Goal: Information Seeking & Learning: Learn about a topic

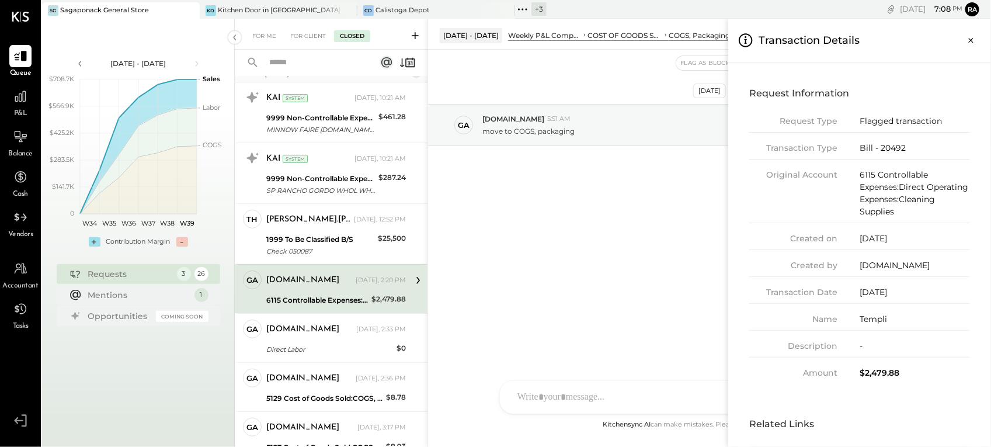
scroll to position [67, 0]
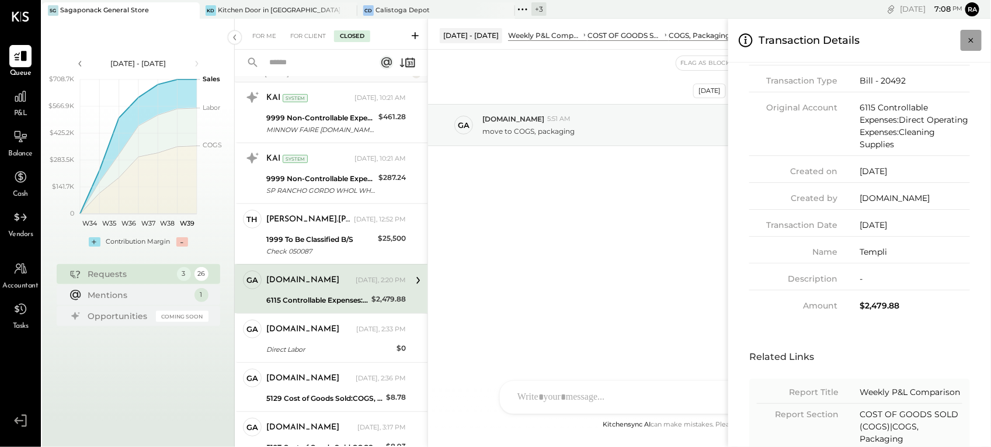
click at [973, 46] on icon "Close panel" at bounding box center [972, 40] width 12 height 12
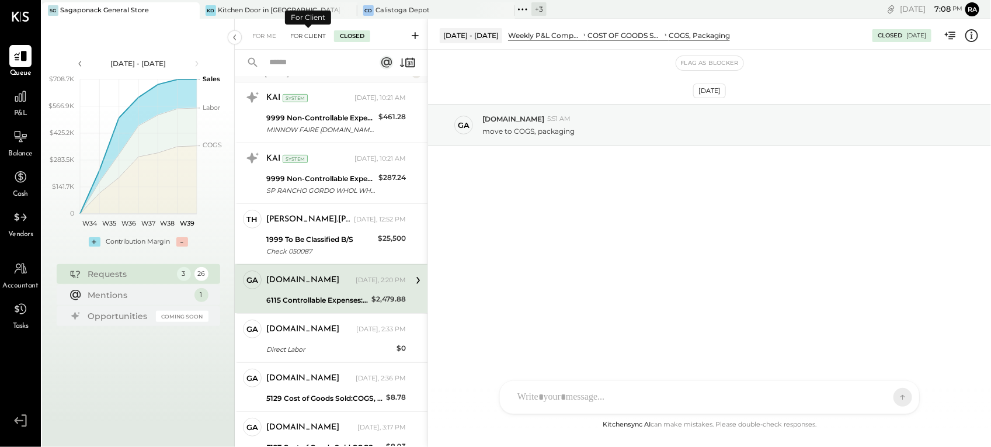
click at [319, 36] on div "For Client" at bounding box center [307, 36] width 47 height 12
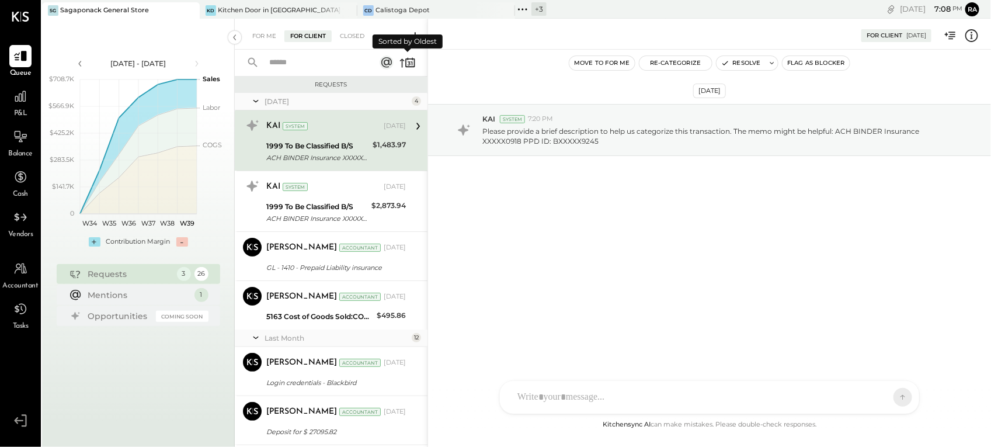
click at [408, 63] on icon at bounding box center [408, 62] width 16 height 16
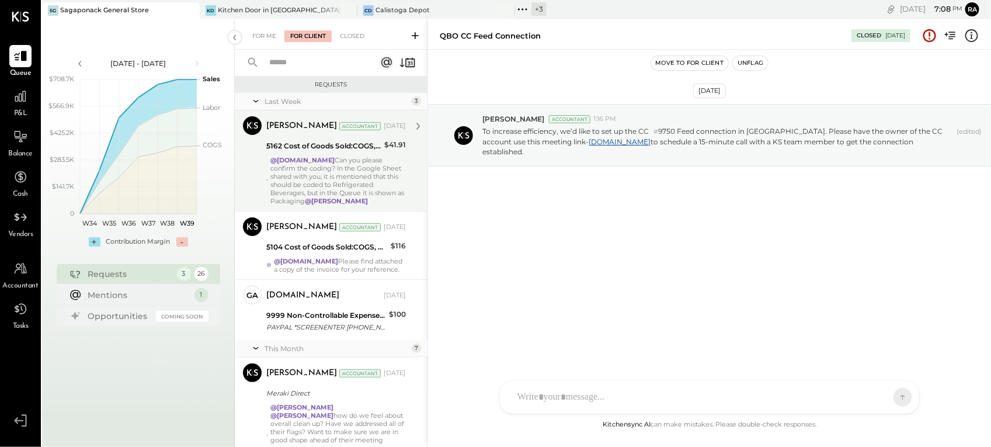
click at [340, 164] on div "@[DOMAIN_NAME] Can you please confirm the coding? In the Google Sheet shared wi…" at bounding box center [338, 180] width 136 height 49
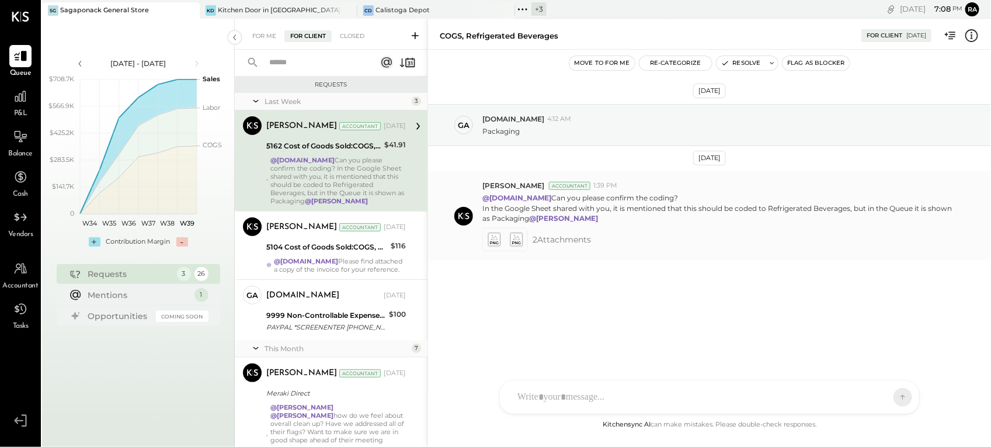
click at [520, 239] on icon at bounding box center [516, 238] width 12 height 13
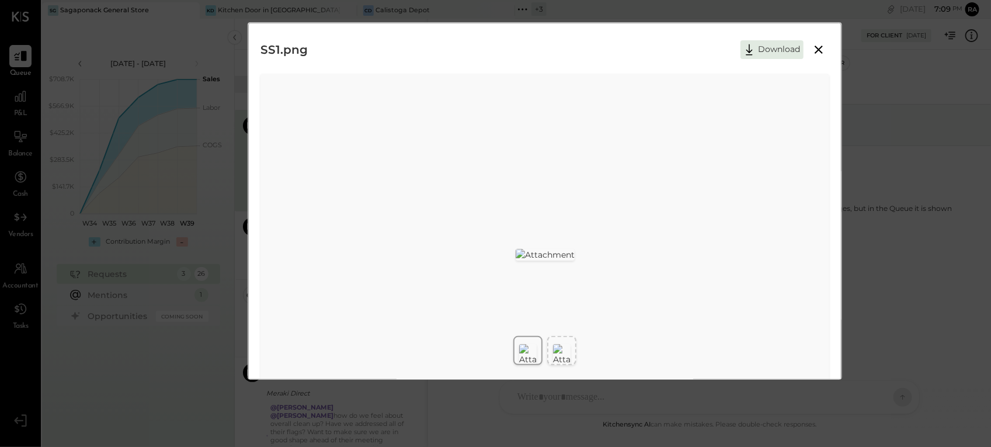
click at [569, 346] on div at bounding box center [562, 355] width 18 height 26
click at [815, 57] on icon at bounding box center [819, 50] width 14 height 14
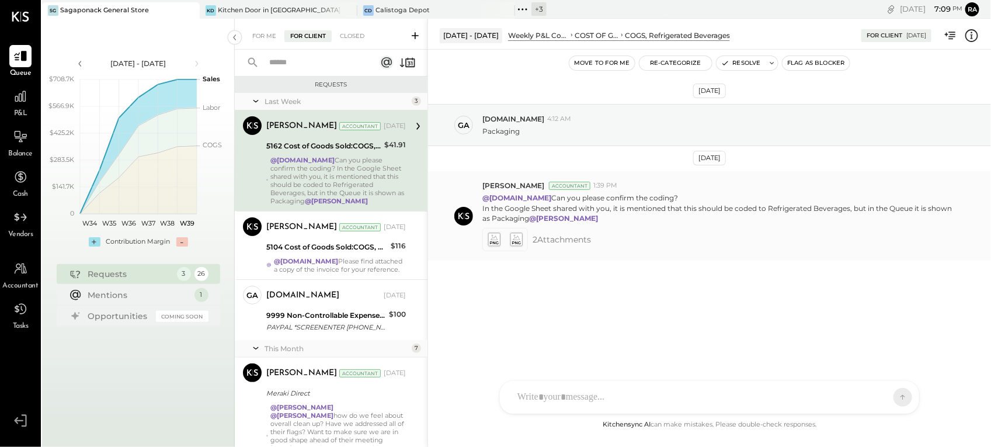
click at [520, 235] on icon at bounding box center [516, 238] width 12 height 13
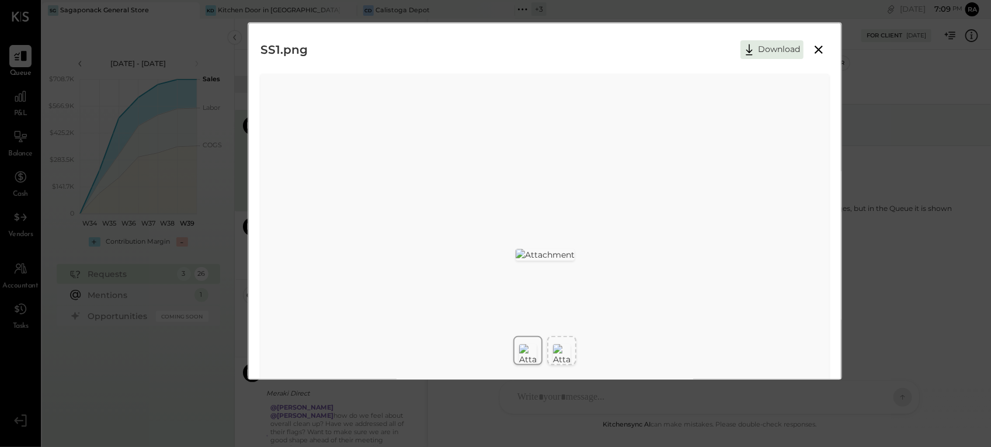
click at [824, 53] on icon at bounding box center [819, 50] width 14 height 14
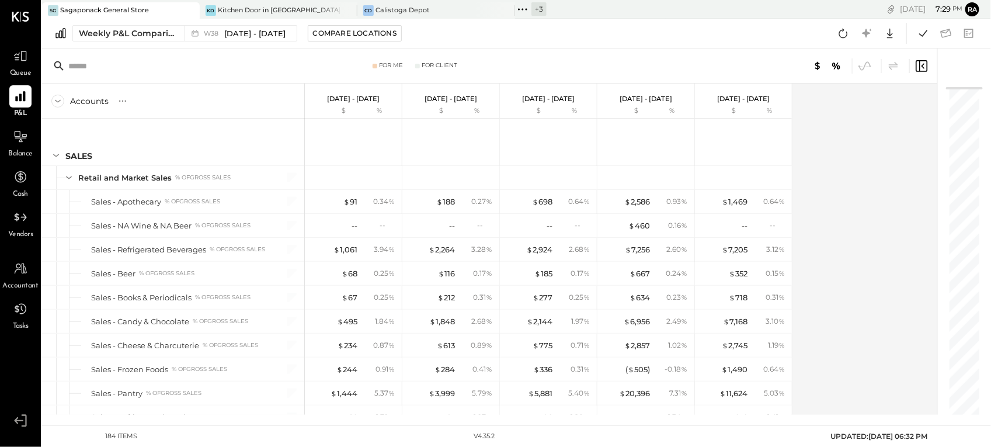
click at [159, 12] on div at bounding box center [179, 10] width 41 height 16
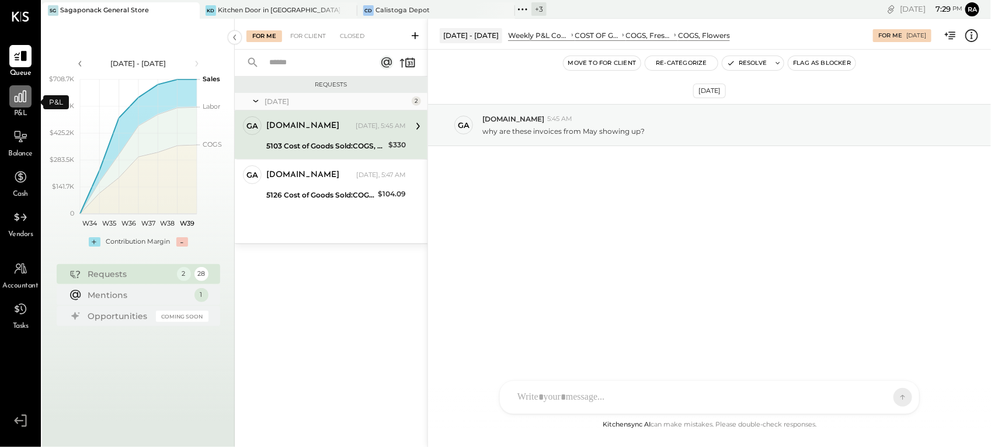
click at [22, 95] on icon at bounding box center [20, 96] width 15 height 15
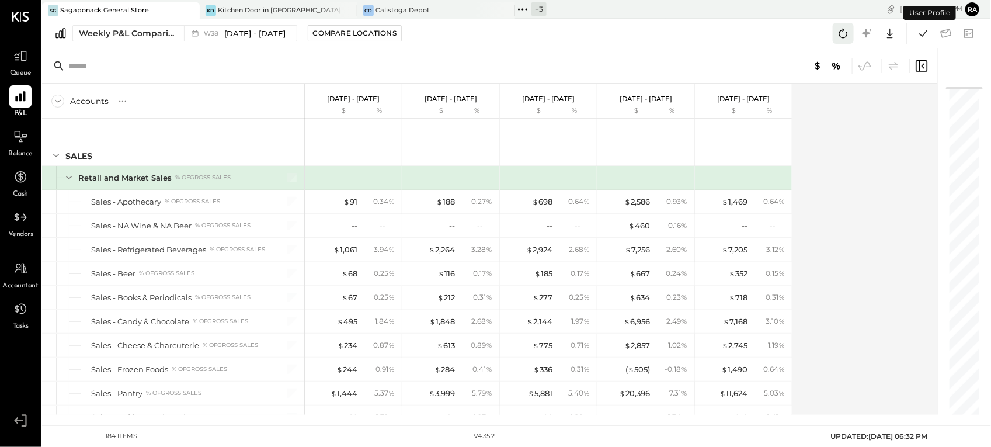
click at [838, 28] on icon at bounding box center [843, 33] width 15 height 15
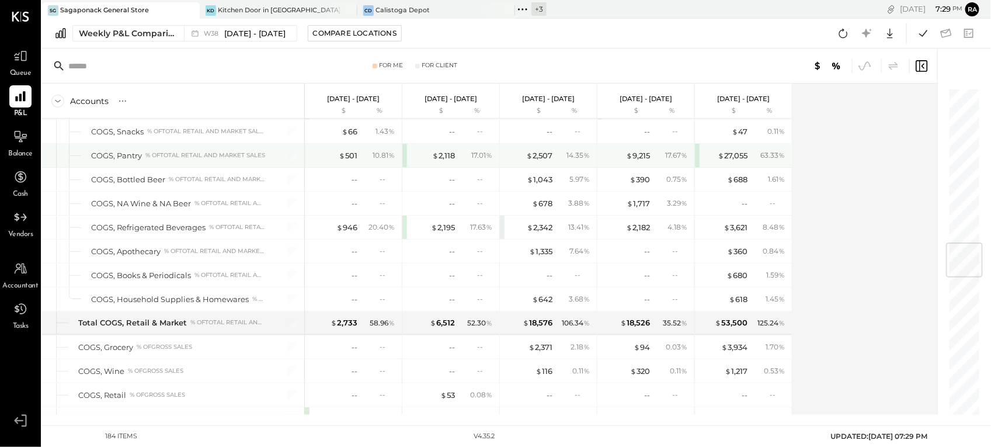
scroll to position [1168, 0]
